Goal: Task Accomplishment & Management: Use online tool/utility

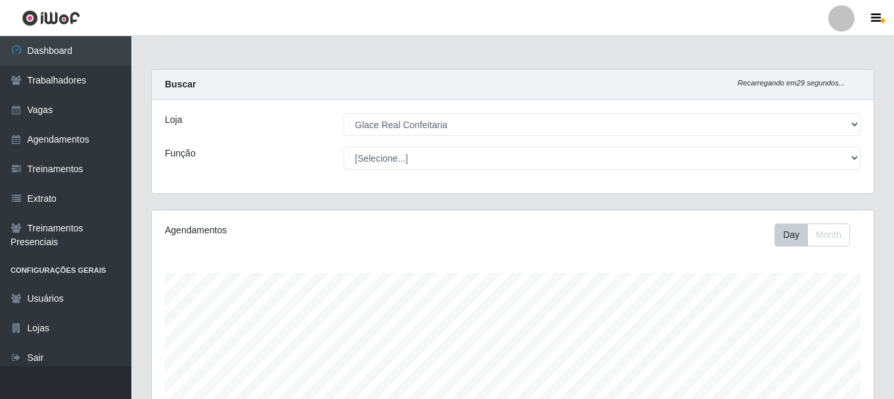
select select "445"
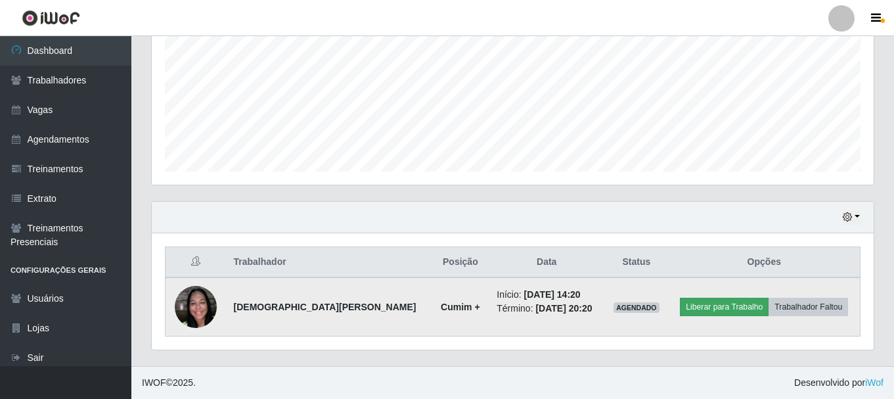
scroll to position [273, 722]
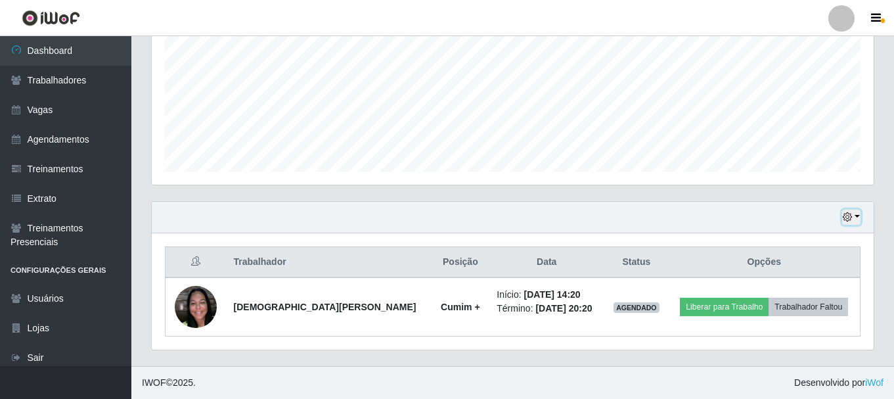
click at [848, 217] on icon "button" at bounding box center [847, 216] width 9 height 9
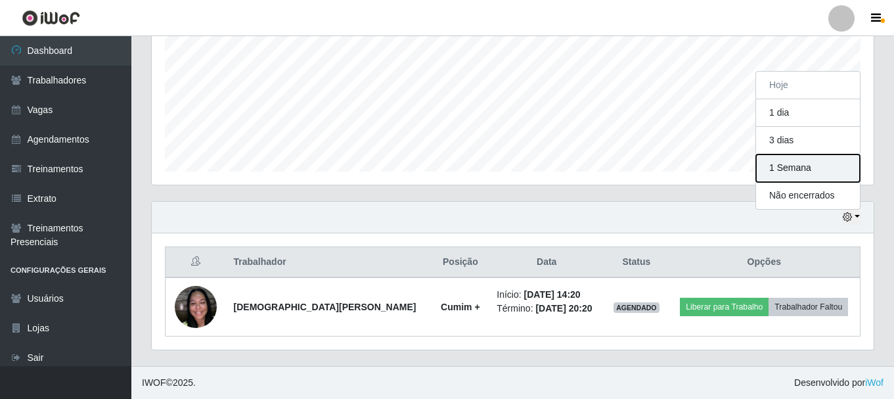
click at [807, 173] on button "1 Semana" at bounding box center [808, 168] width 104 height 28
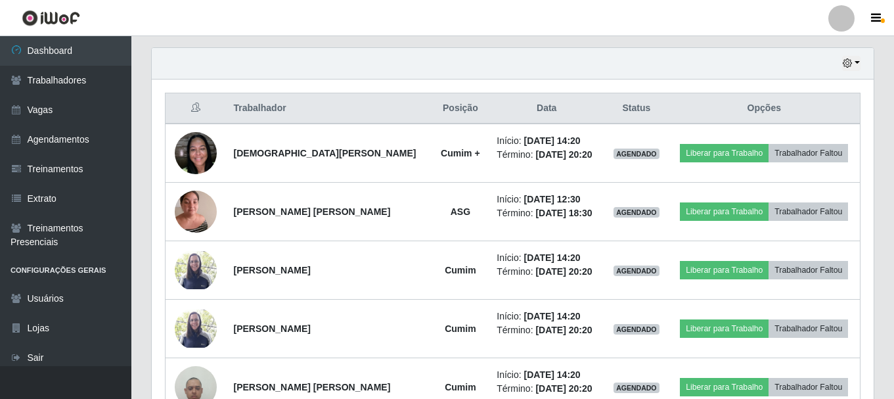
scroll to position [386, 0]
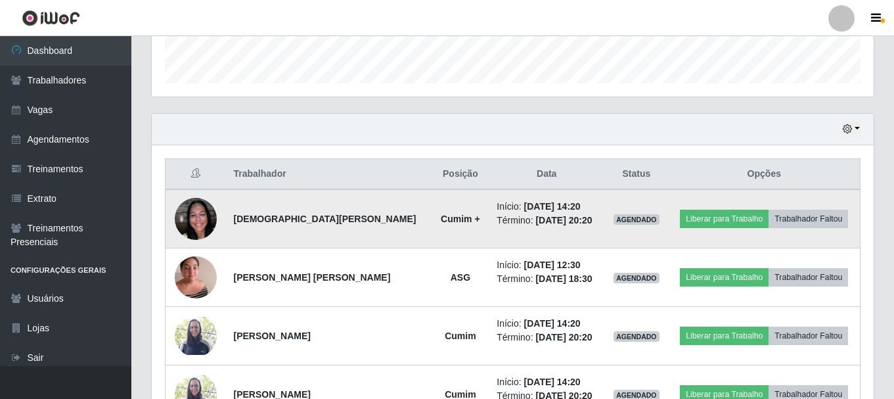
click at [198, 217] on img at bounding box center [196, 218] width 42 height 56
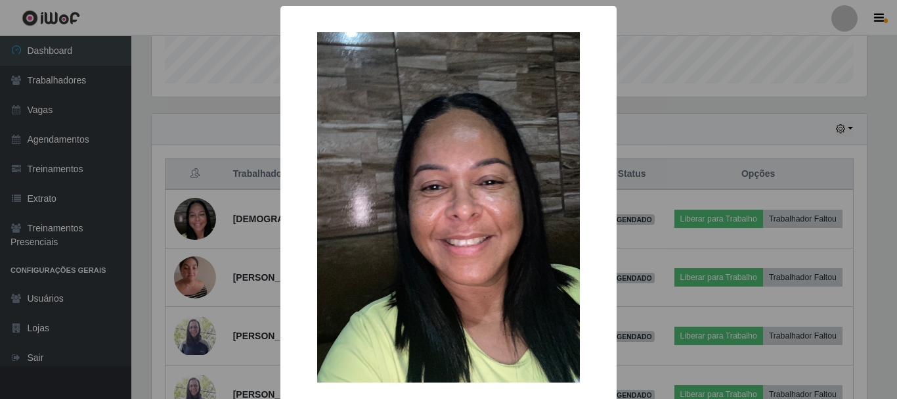
click at [827, 129] on div "× OK Cancel" at bounding box center [448, 199] width 897 height 399
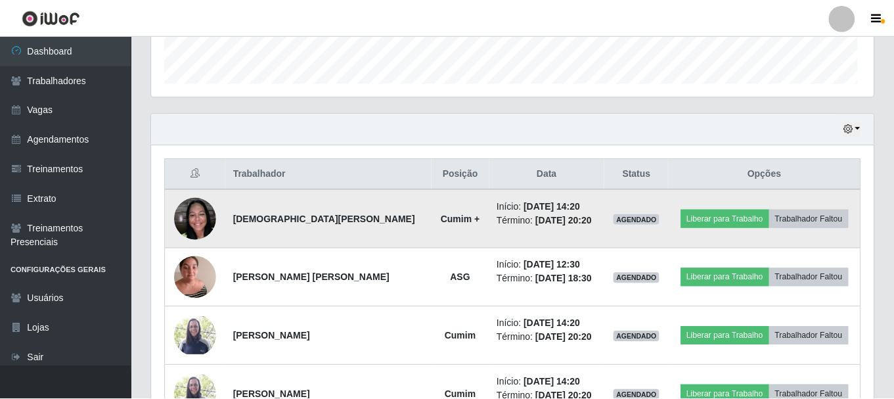
scroll to position [273, 722]
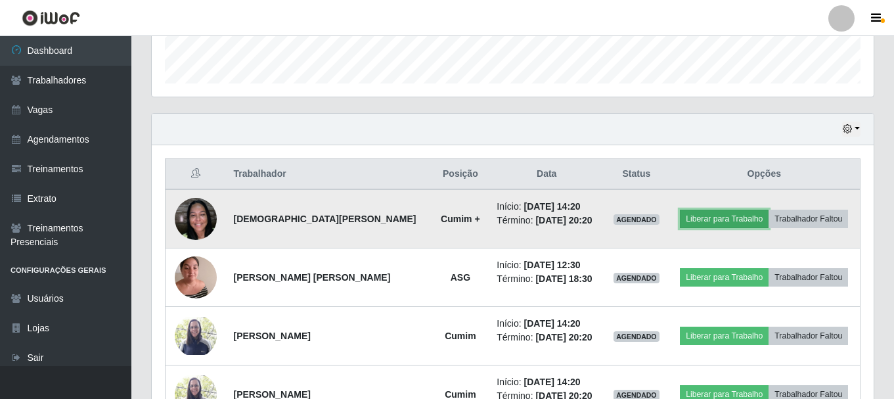
click at [749, 215] on button "Liberar para Trabalho" at bounding box center [724, 218] width 89 height 18
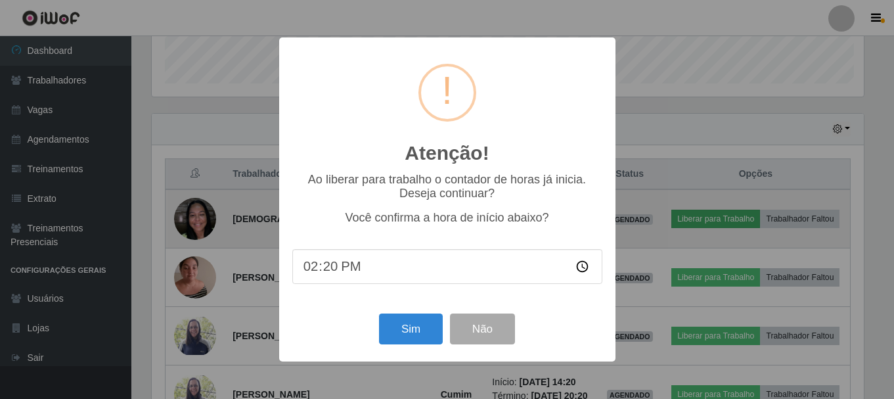
scroll to position [273, 715]
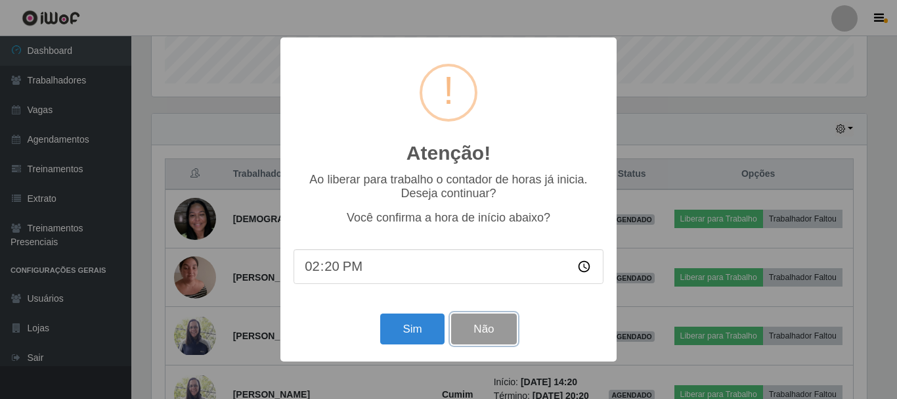
click at [479, 330] on button "Não" at bounding box center [483, 328] width 65 height 31
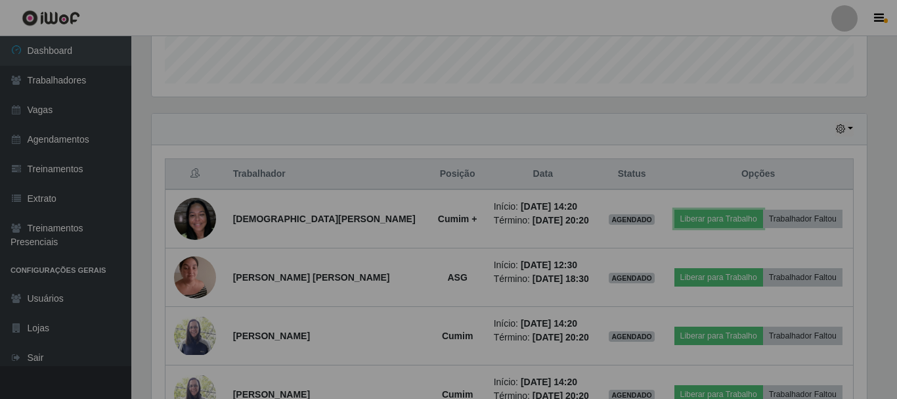
scroll to position [273, 722]
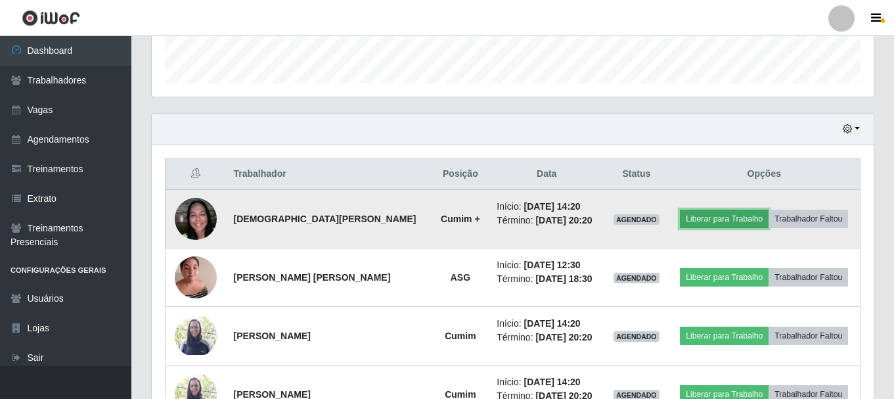
click at [728, 219] on button "Liberar para Trabalho" at bounding box center [724, 218] width 89 height 18
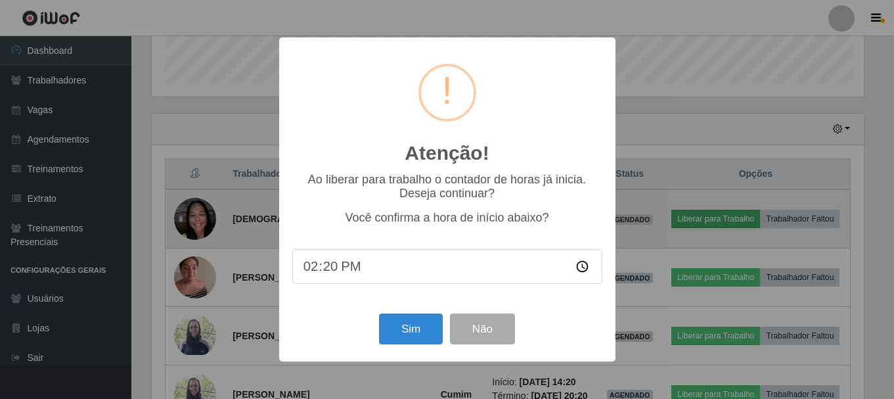
scroll to position [273, 715]
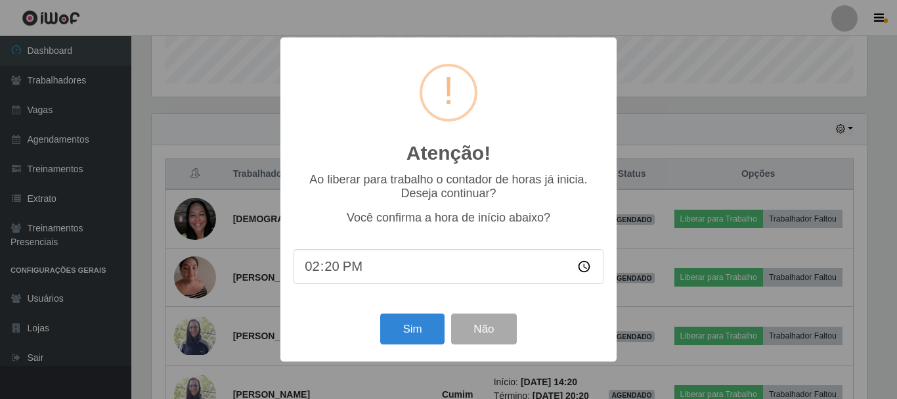
click at [327, 273] on input "14:20" at bounding box center [449, 266] width 310 height 35
click at [396, 322] on button "Sim" at bounding box center [412, 328] width 64 height 31
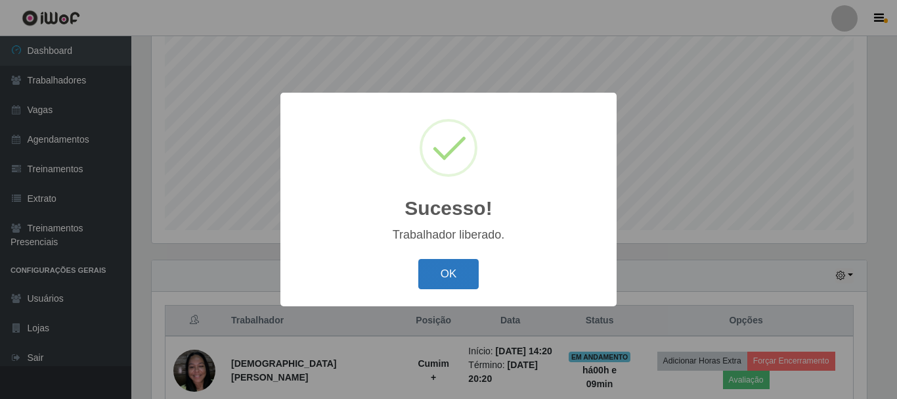
click at [425, 278] on button "OK" at bounding box center [448, 274] width 61 height 31
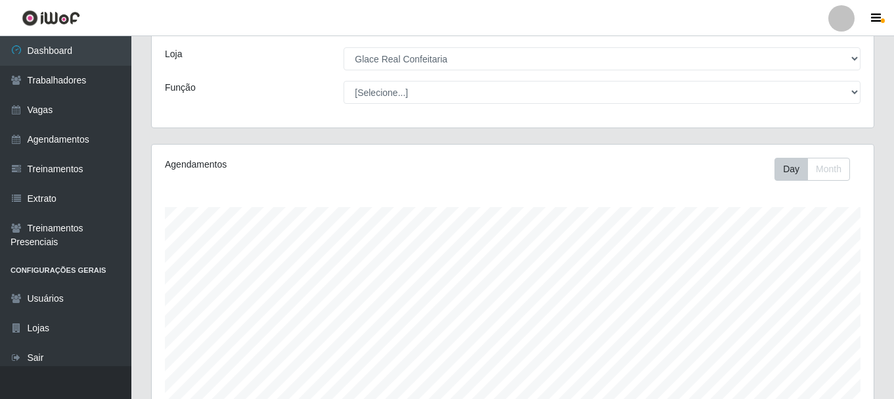
scroll to position [263, 0]
